Goal: Transaction & Acquisition: Purchase product/service

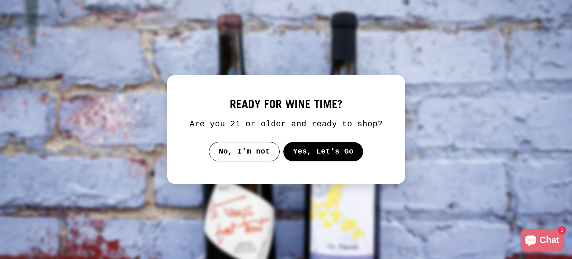
click at [305, 150] on button "Yes, Let's Go" at bounding box center [323, 151] width 80 height 19
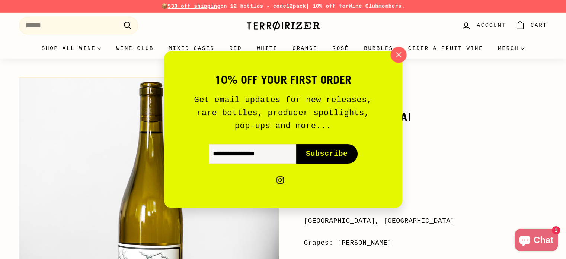
click at [396, 54] on icon "button" at bounding box center [398, 54] width 11 height 11
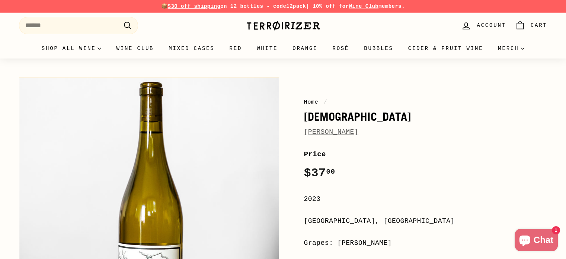
click at [341, 134] on link "[PERSON_NAME]" at bounding box center [331, 131] width 54 height 7
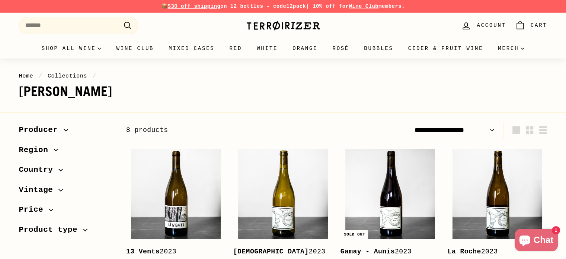
drag, startPoint x: 18, startPoint y: 93, endPoint x: 172, endPoint y: 88, distance: 153.9
click at [172, 88] on div "Home / Collections / Jean-Christophe Garnier 8 products" at bounding box center [283, 78] width 559 height 41
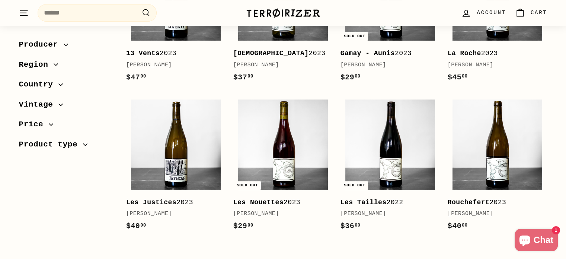
scroll to position [261, 0]
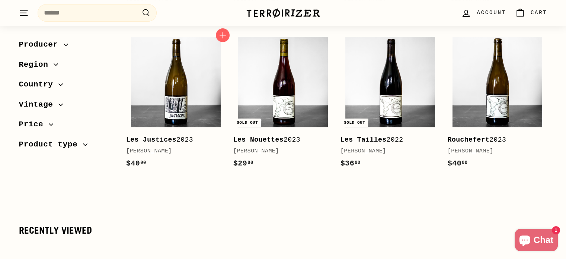
click at [169, 138] on b "Les Justices" at bounding box center [151, 139] width 50 height 7
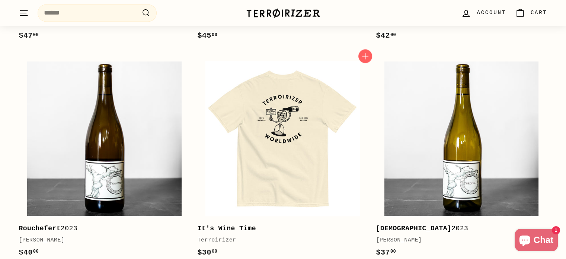
scroll to position [1146, 0]
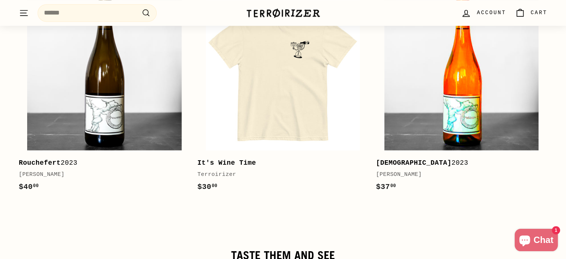
click at [467, 94] on img at bounding box center [462, 73] width 154 height 154
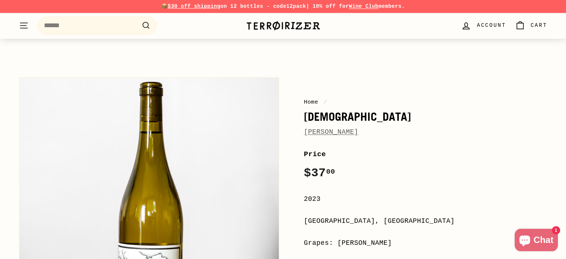
scroll to position [74, 0]
